Goal: Task Accomplishment & Management: Use online tool/utility

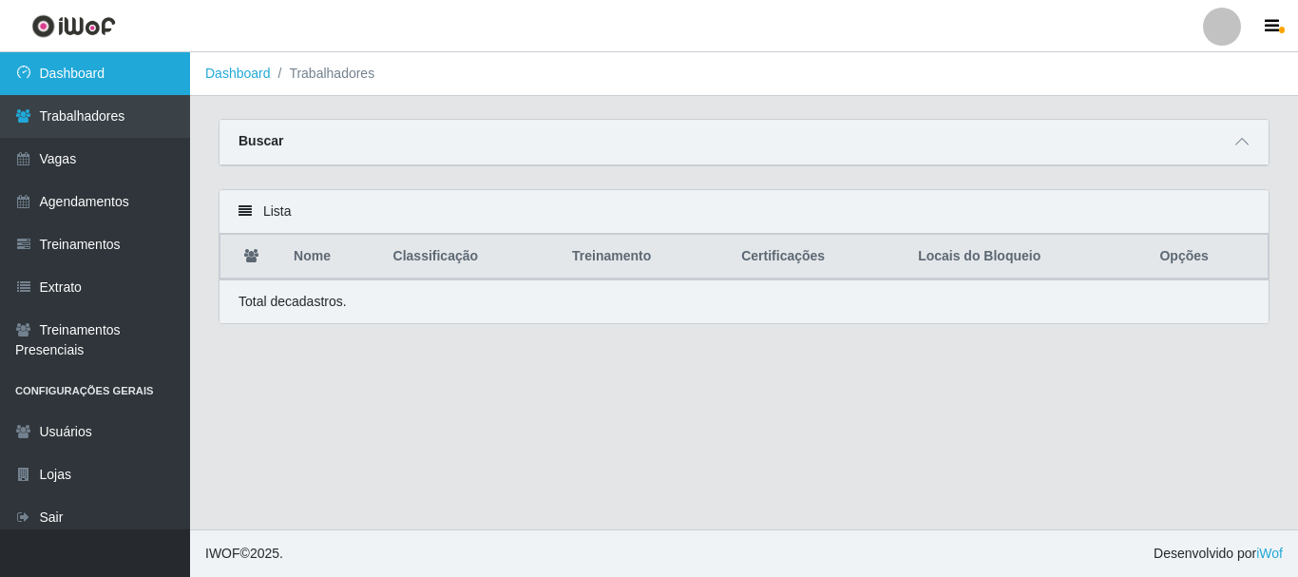
click at [118, 65] on link "Dashboard" at bounding box center [95, 73] width 190 height 43
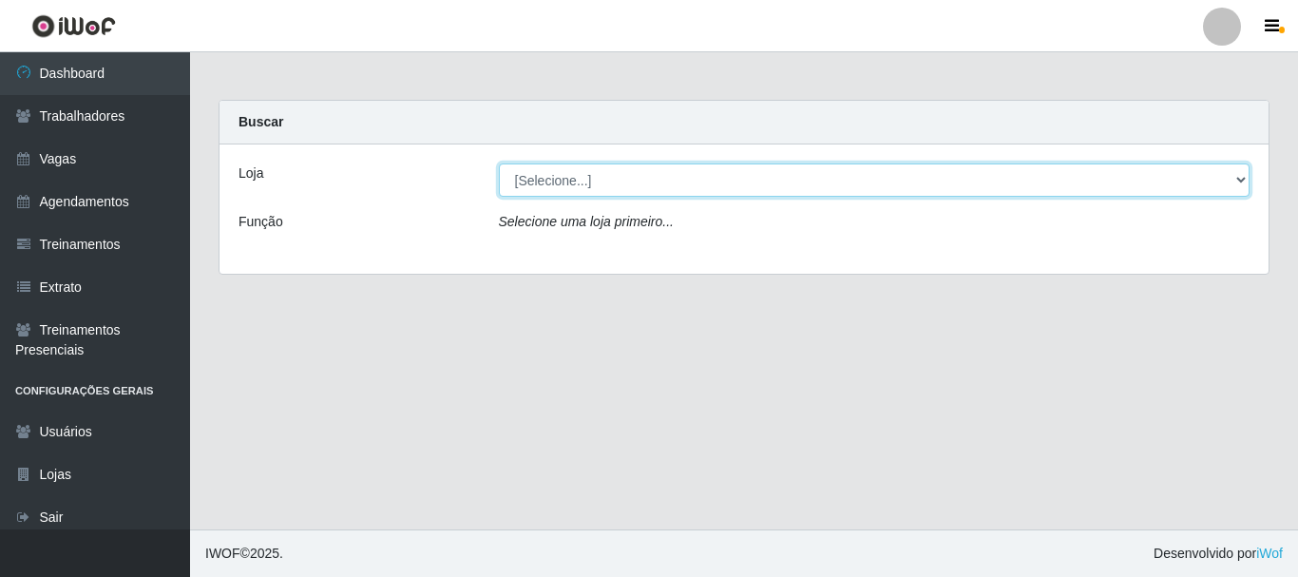
click at [914, 167] on select "[Selecione...] Supermercado Queiroz - Caicó" at bounding box center [875, 179] width 752 height 33
select select "512"
click at [499, 163] on select "[Selecione...] Supermercado Queiroz - Caicó" at bounding box center [875, 179] width 752 height 33
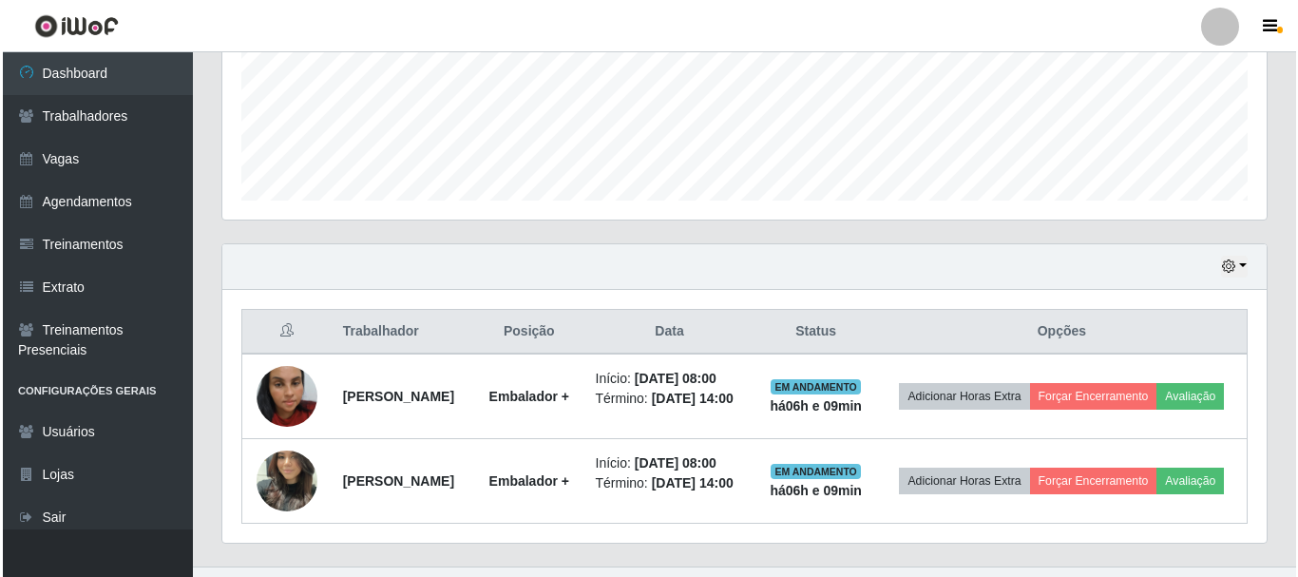
scroll to position [544, 0]
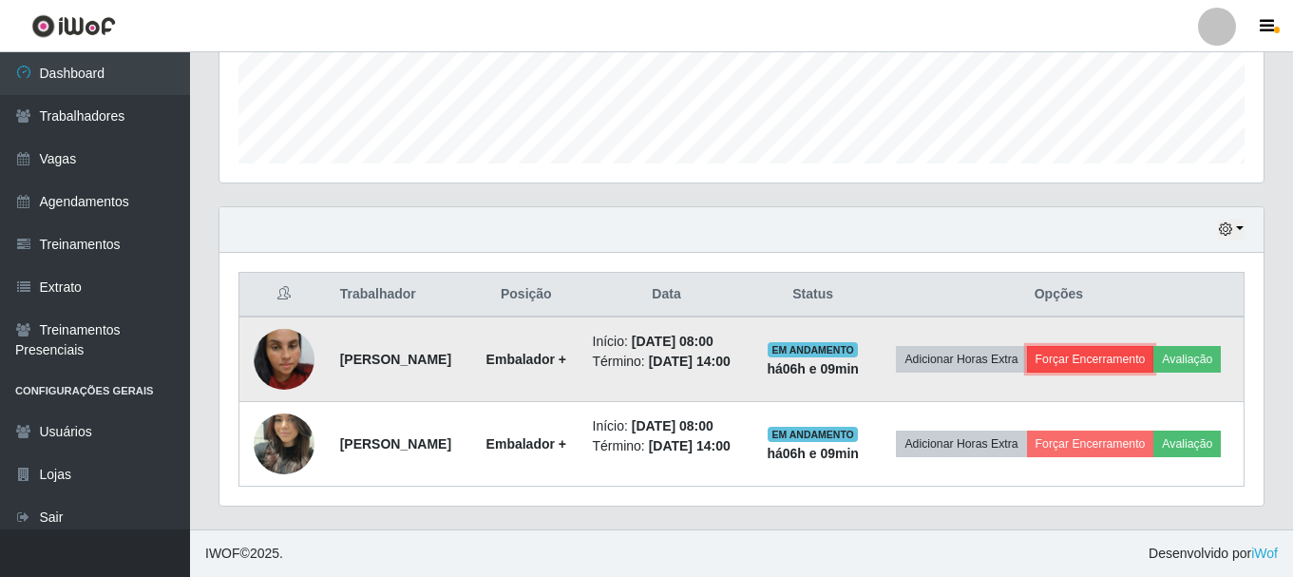
click at [1132, 346] on button "Forçar Encerramento" at bounding box center [1090, 359] width 127 height 27
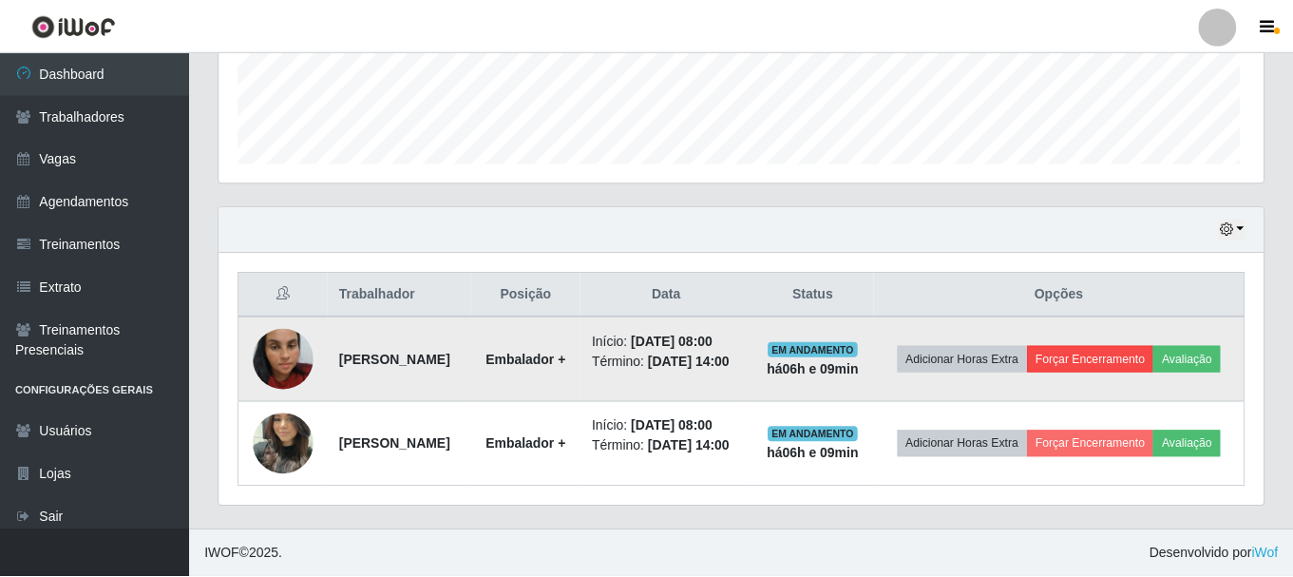
scroll to position [394, 1035]
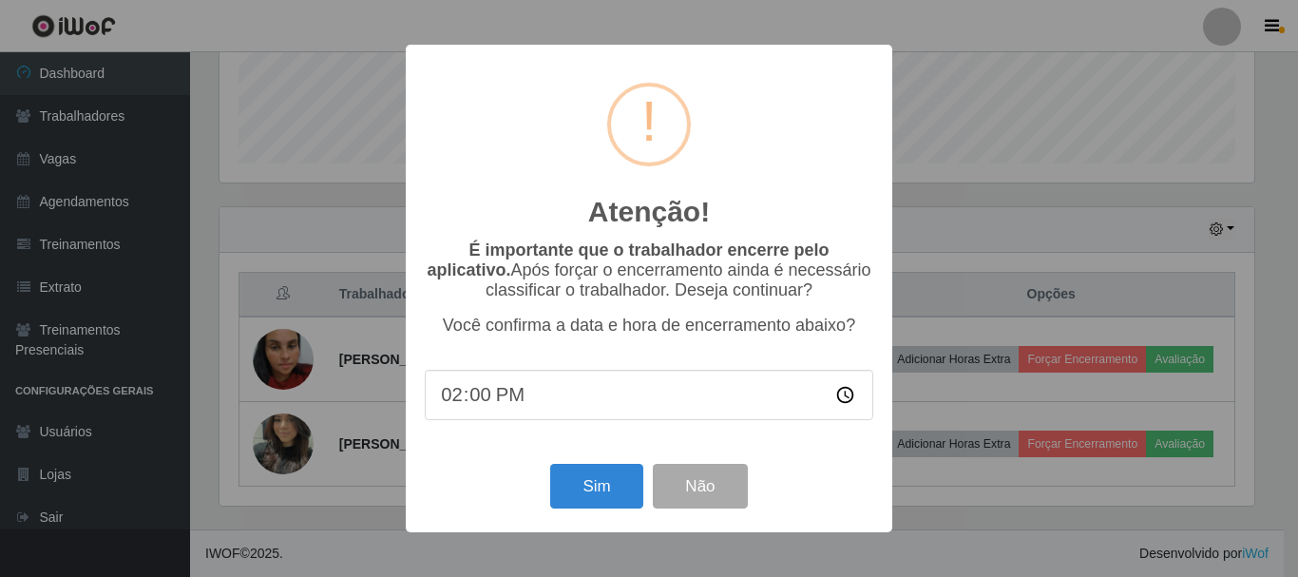
type input "14:04"
type input "14:05"
click at [599, 497] on button "Sim" at bounding box center [596, 486] width 92 height 45
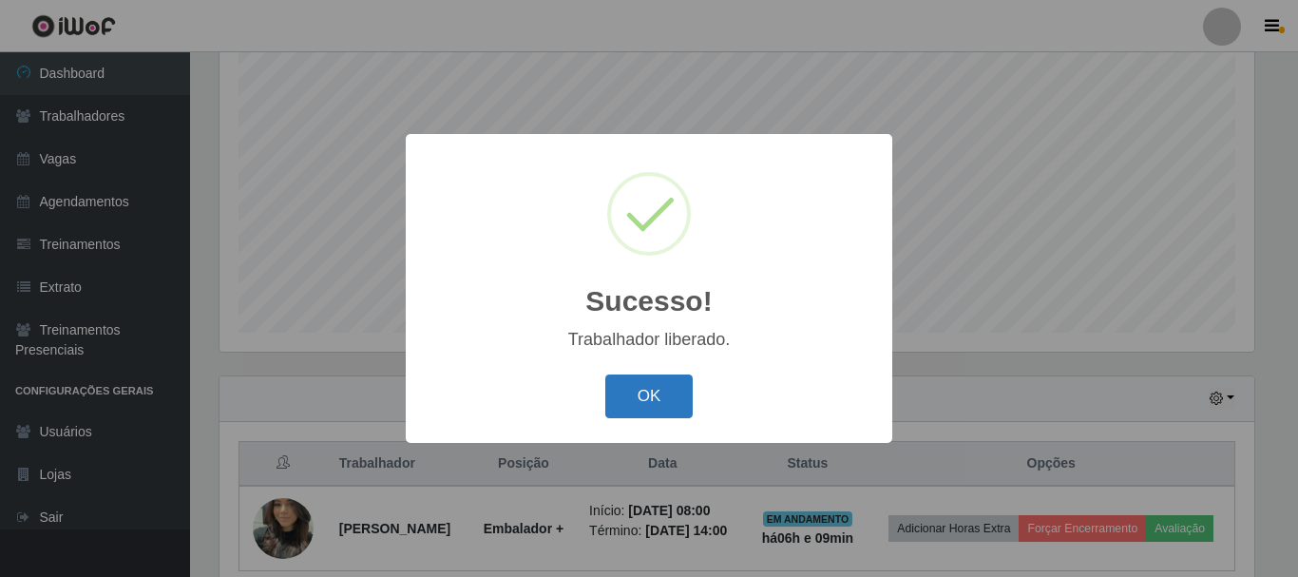
click at [648, 415] on button "OK" at bounding box center [649, 396] width 88 height 45
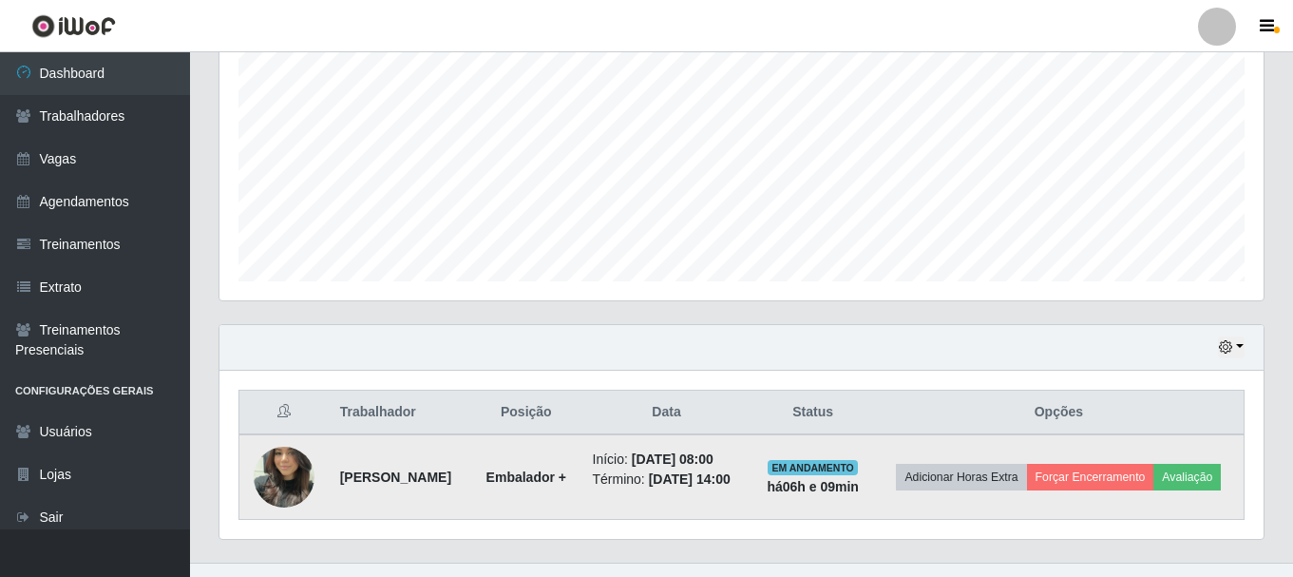
scroll to position [446, 0]
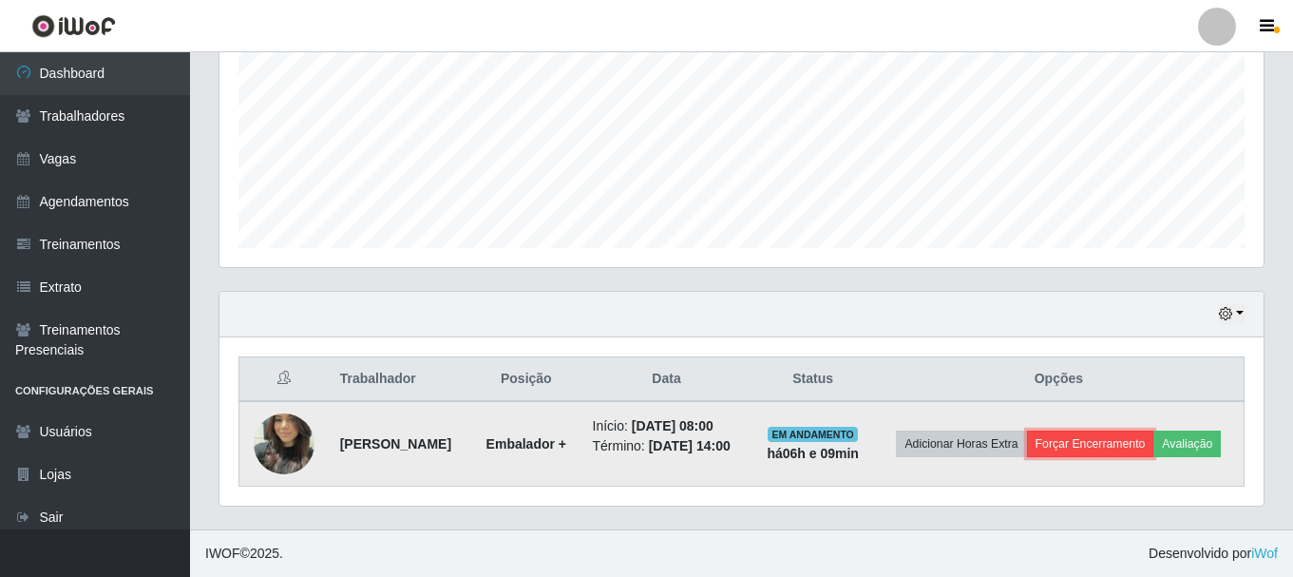
click at [1150, 430] on button "Forçar Encerramento" at bounding box center [1090, 443] width 127 height 27
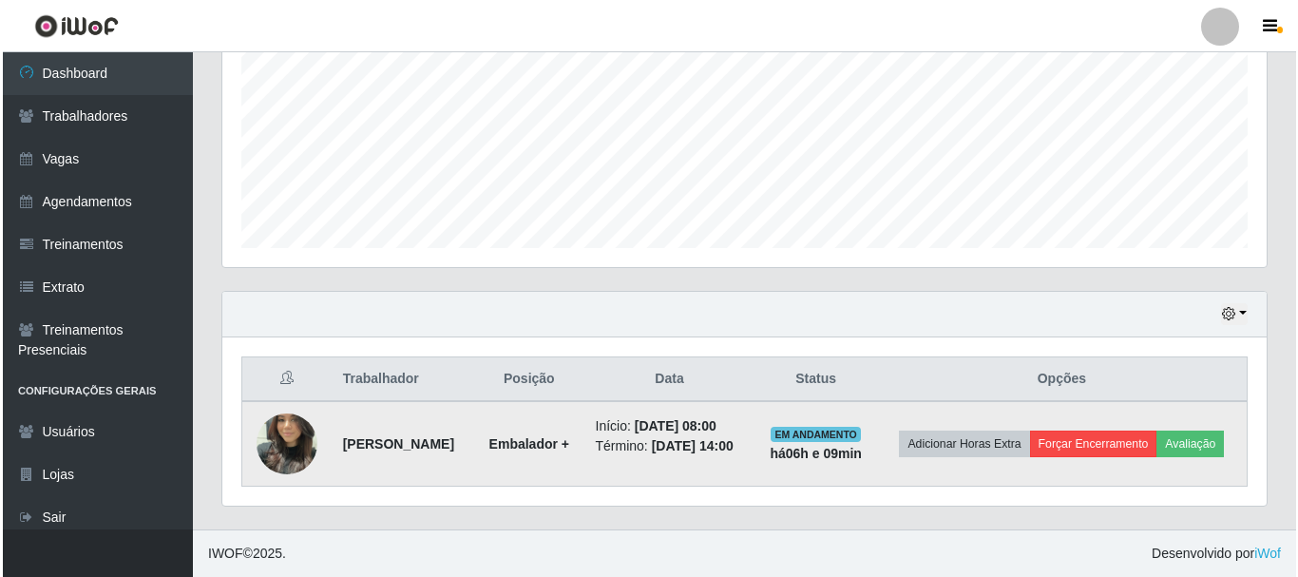
scroll to position [394, 1035]
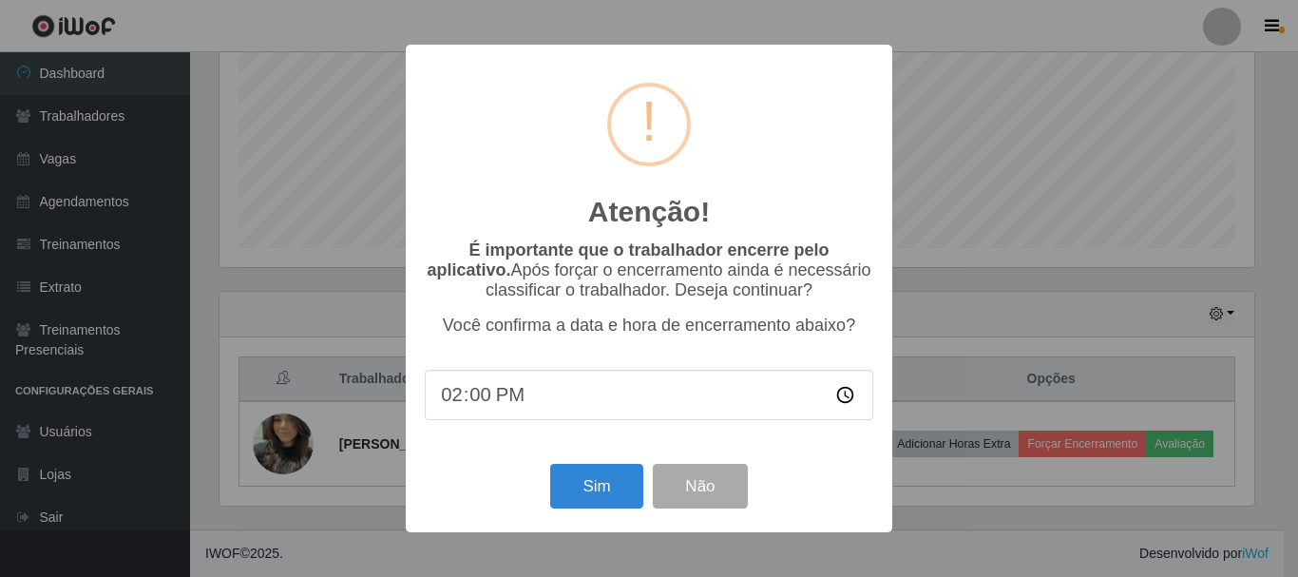
type input "14:05"
click at [585, 493] on button "Sim" at bounding box center [596, 486] width 92 height 45
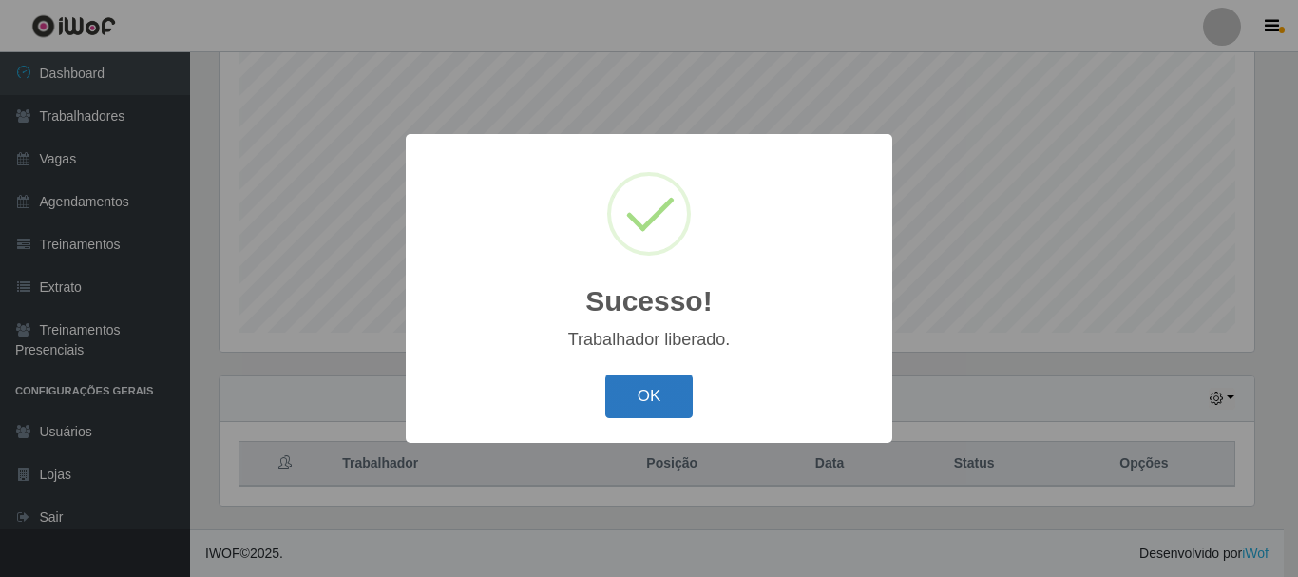
click at [618, 410] on button "OK" at bounding box center [649, 396] width 88 height 45
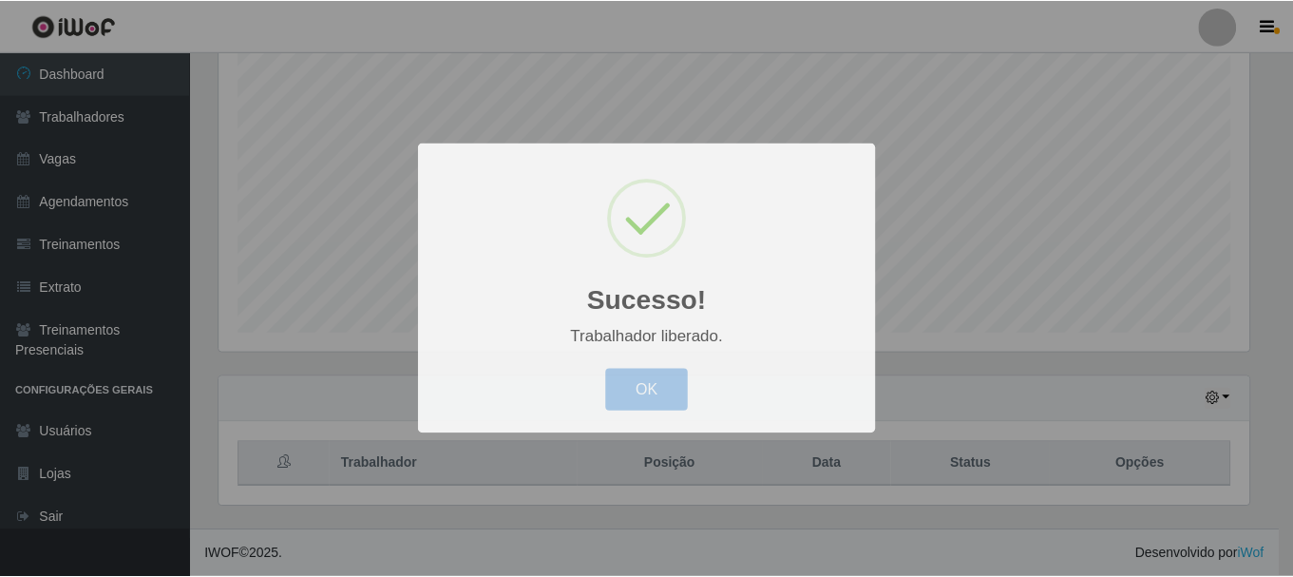
scroll to position [394, 1044]
